Goal: Find specific page/section

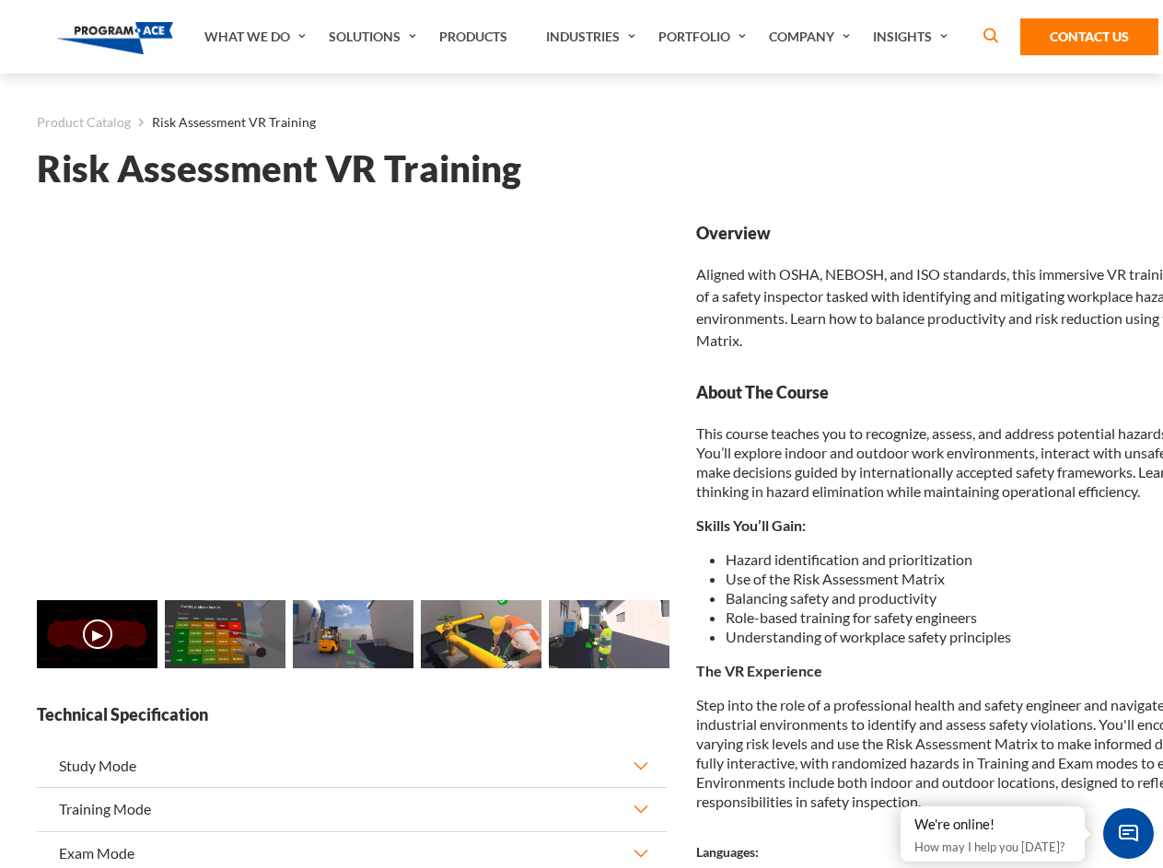
click at [375, 37] on link "Solutions" at bounding box center [374, 37] width 110 height 74
click at [0, 0] on div "AI & Computer Vision Solutions Computer Vision Quality Control AI tools for fas…" at bounding box center [0, 0] width 0 height 0
click at [0, 0] on div "AI & Computer Vision Solutions Virtual Training Solutions Virtual Tour Solution…" at bounding box center [0, 0] width 0 height 0
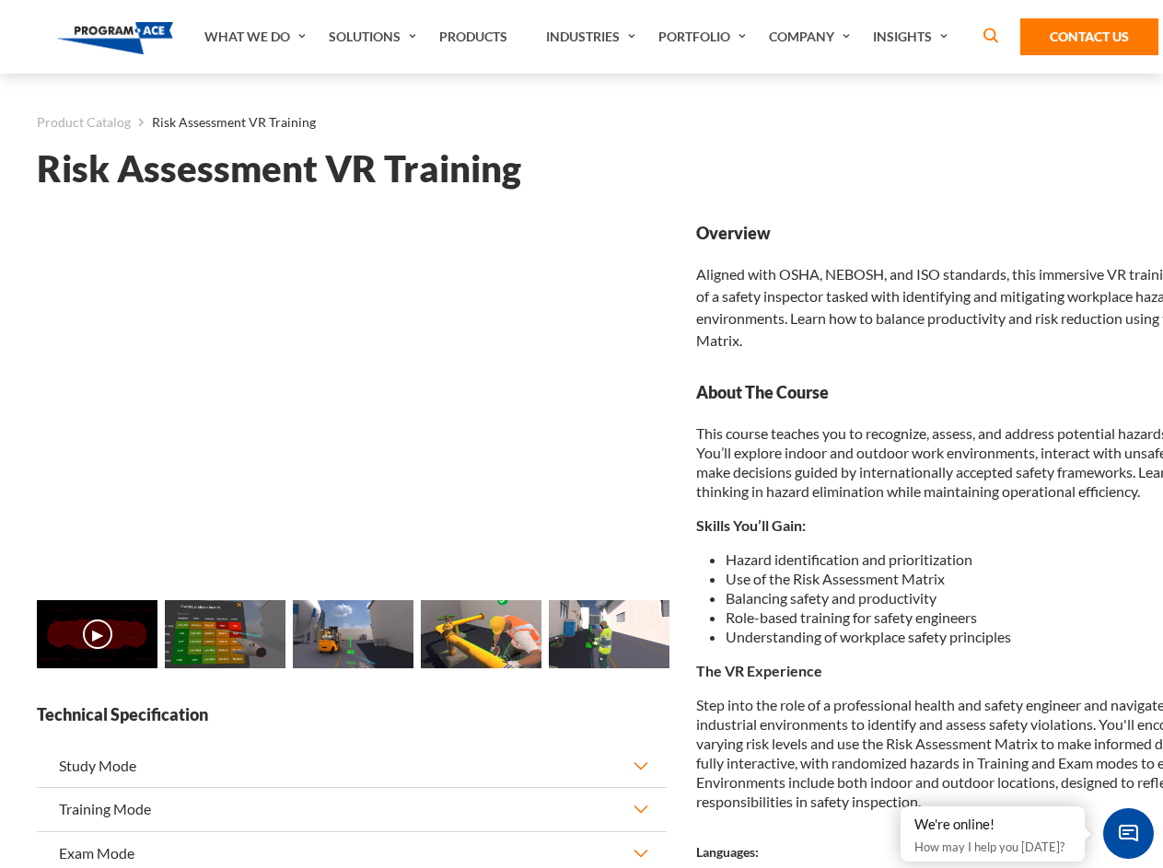
click at [0, 0] on div "AI & Computer Vision Solutions Virtual Training Solutions Virtual Tour Solution…" at bounding box center [0, 0] width 0 height 0
click at [0, 0] on div "AI & Computer Vision Solutions Computer Vision Quality Control AI tools for fas…" at bounding box center [0, 0] width 0 height 0
